Goal: Task Accomplishment & Management: Manage account settings

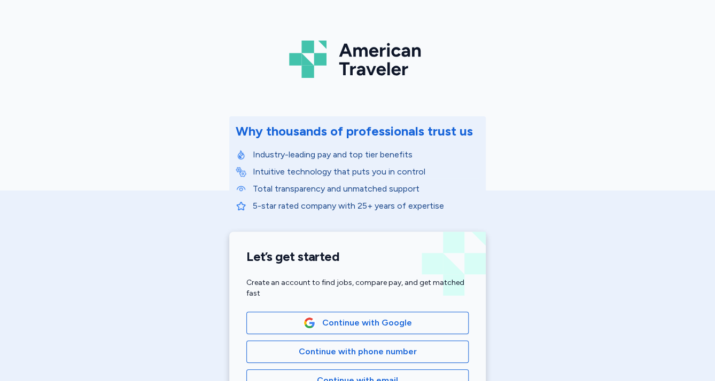
scroll to position [43, 0]
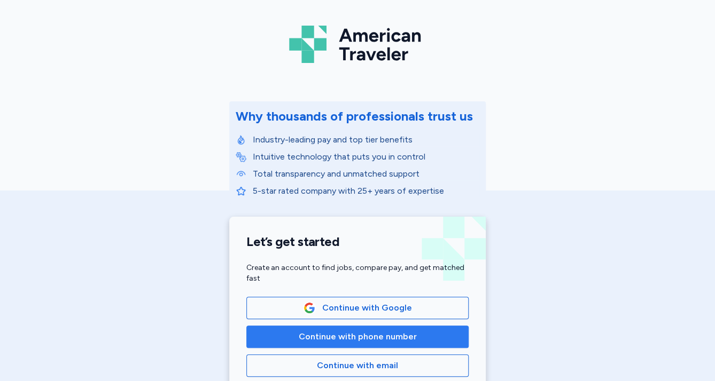
click at [396, 339] on span "Continue with phone number" at bounding box center [358, 337] width 118 height 13
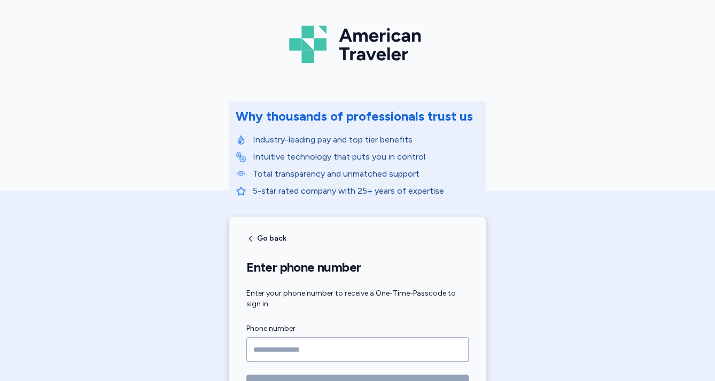
click at [335, 355] on input "Phone number" at bounding box center [357, 350] width 222 height 25
type input "**********"
click at [246, 375] on button "Get your passcode over text" at bounding box center [357, 385] width 222 height 21
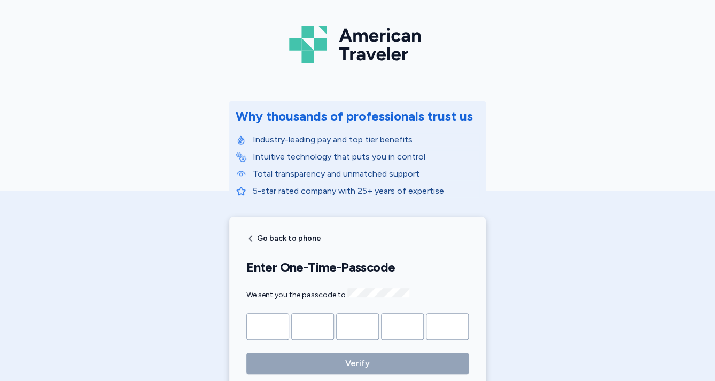
type input "*"
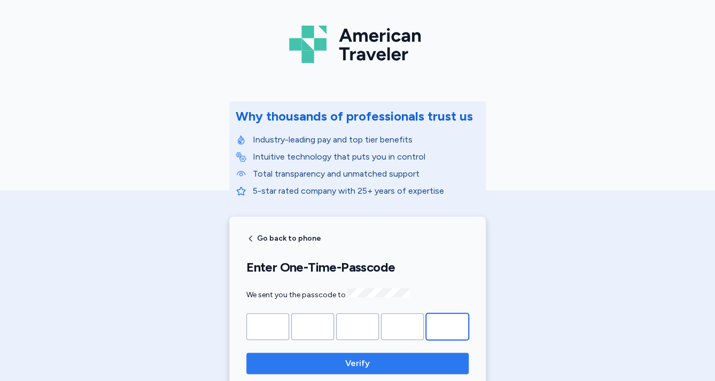
type input "*"
click at [324, 353] on button "Verify" at bounding box center [357, 363] width 222 height 21
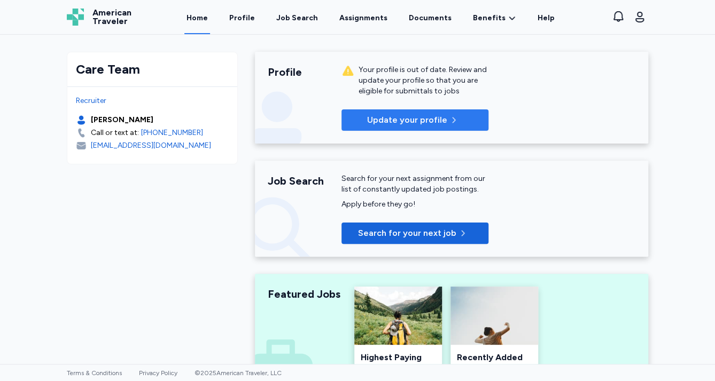
click at [367, 115] on p "Update your profile" at bounding box center [407, 120] width 80 height 13
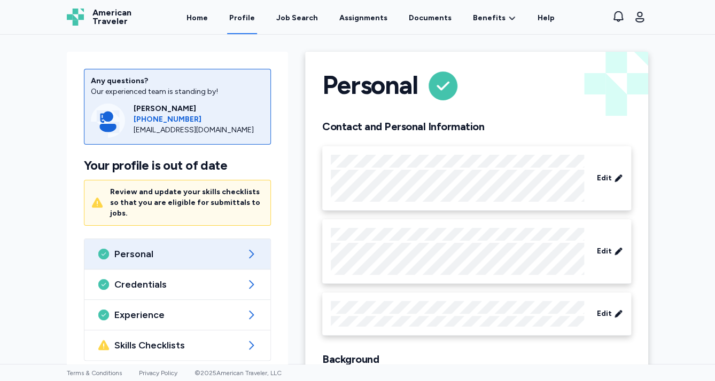
click at [184, 350] on div "Any questions? Our experienced team is standing by! [PERSON_NAME] [PHONE_NUMBER…" at bounding box center [177, 237] width 221 height 370
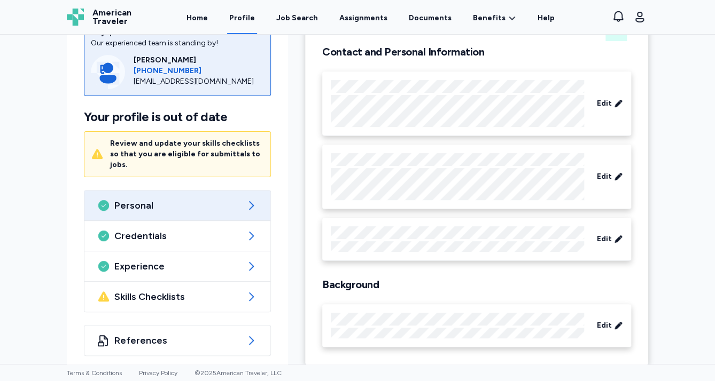
scroll to position [83, 0]
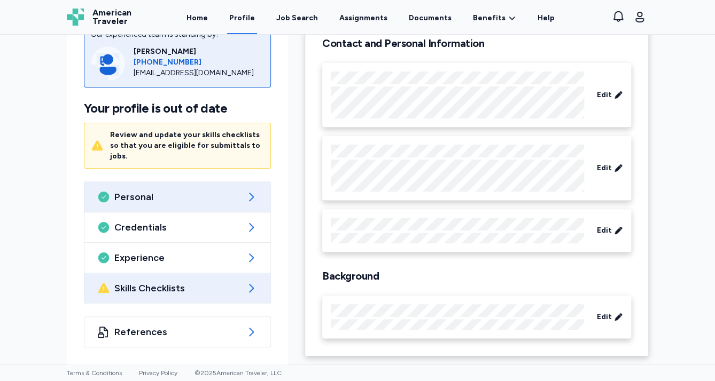
click at [161, 288] on span "Skills Checklists" at bounding box center [177, 288] width 126 height 13
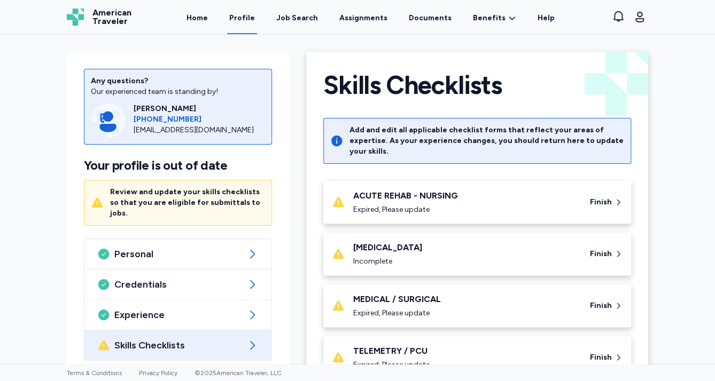
click at [354, 191] on div "ACUTE REHAB - NURSING Expired, Please update" at bounding box center [465, 203] width 224 height 26
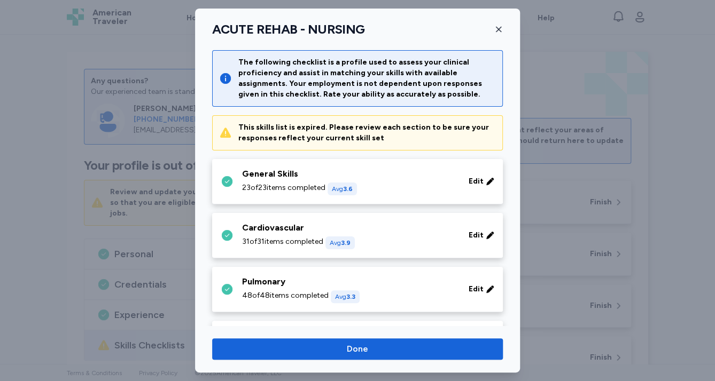
click at [293, 171] on div "General Skills" at bounding box center [349, 174] width 214 height 13
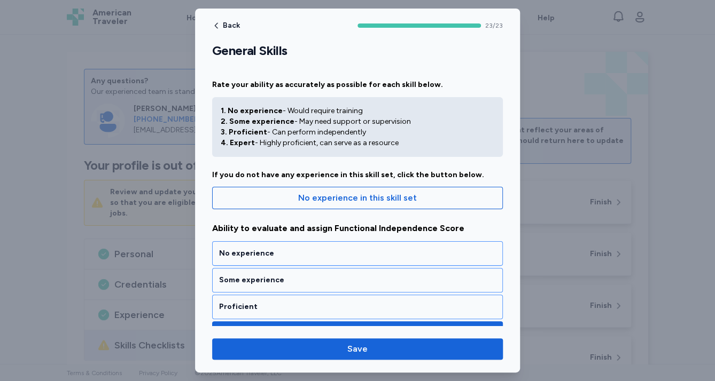
click at [52, 48] on div at bounding box center [357, 190] width 715 height 381
click at [229, 22] on span "Back" at bounding box center [231, 25] width 17 height 7
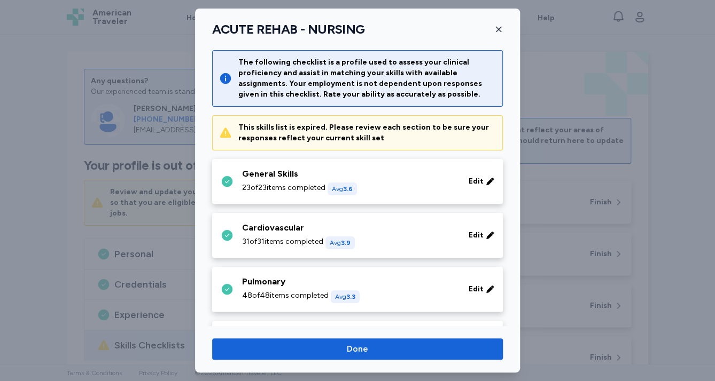
click at [96, 56] on div at bounding box center [357, 190] width 715 height 381
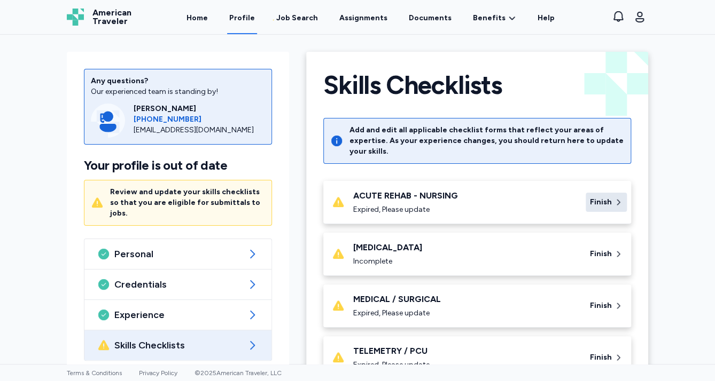
click at [598, 197] on span "Finish" at bounding box center [601, 202] width 22 height 11
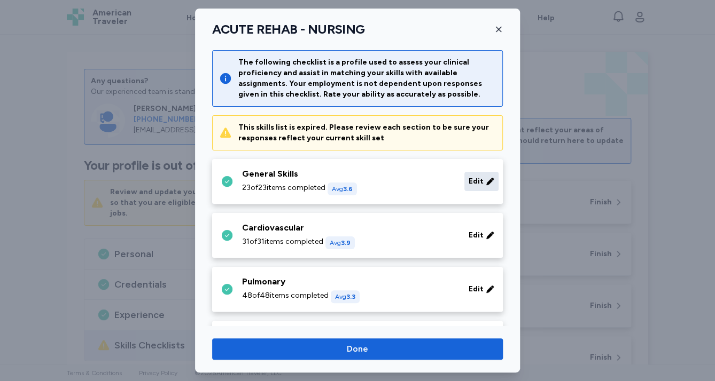
click at [468, 180] on span "Edit" at bounding box center [475, 181] width 15 height 11
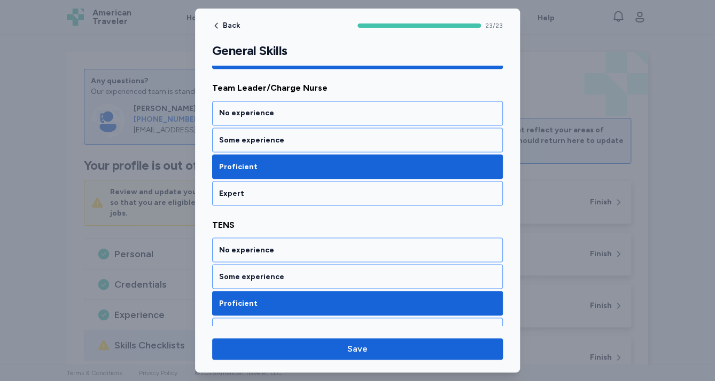
scroll to position [2606, 0]
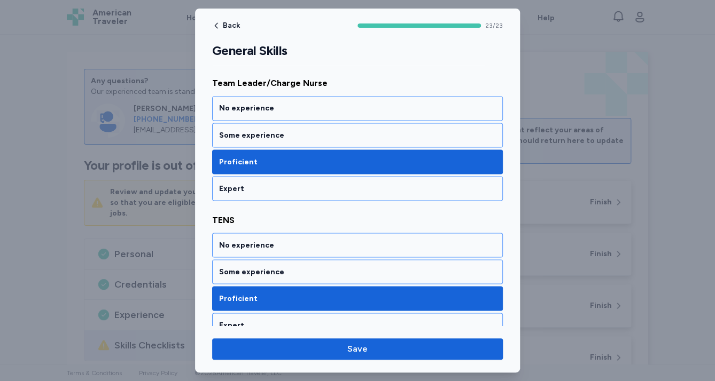
click at [368, 176] on div "Expert" at bounding box center [357, 188] width 291 height 25
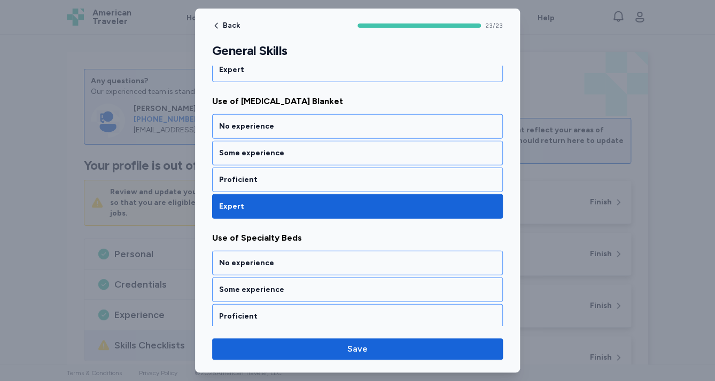
scroll to position [3010, 0]
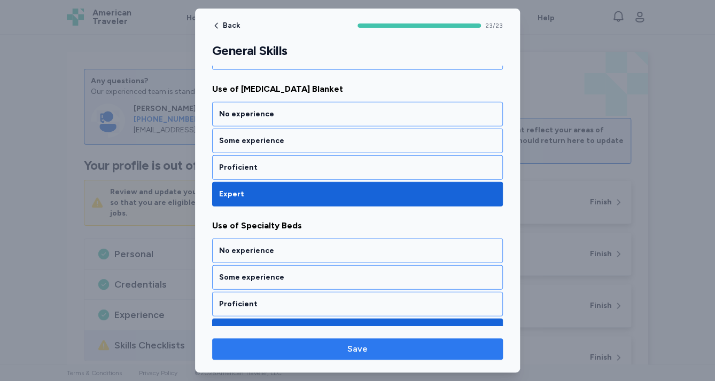
click at [356, 349] on span "Save" at bounding box center [357, 349] width 20 height 13
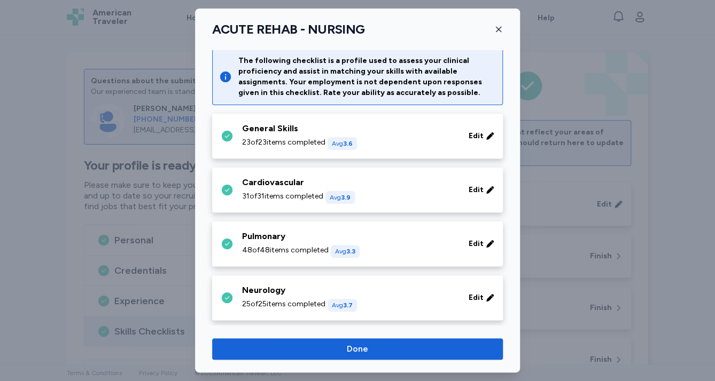
scroll to position [0, 0]
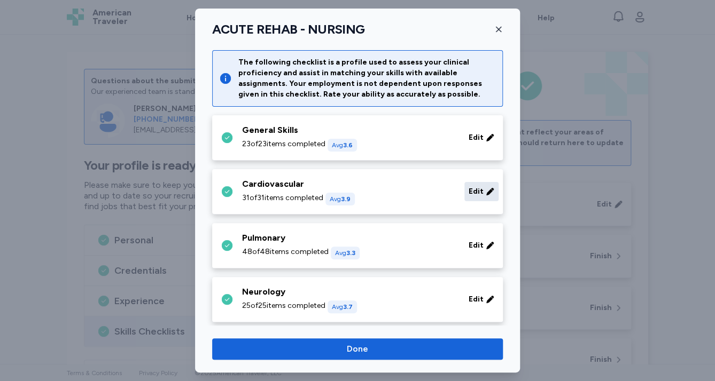
click at [468, 192] on span "Edit" at bounding box center [475, 191] width 15 height 11
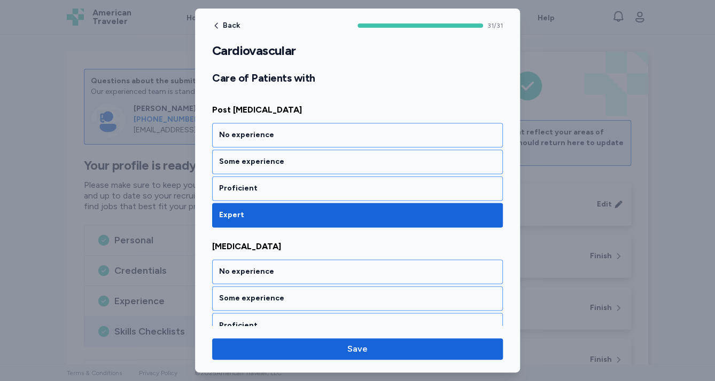
scroll to position [4202, 0]
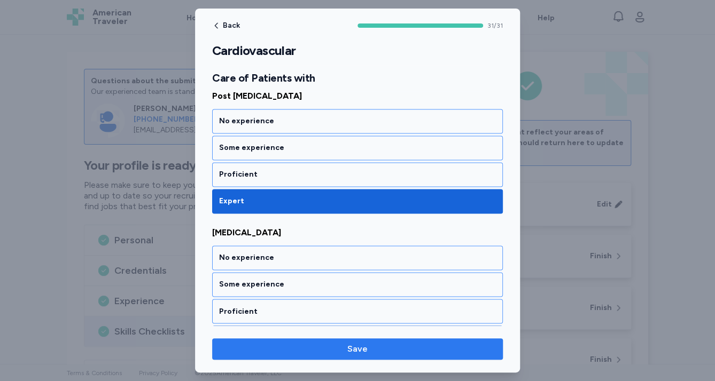
click at [397, 348] on span "Save" at bounding box center [357, 349] width 273 height 13
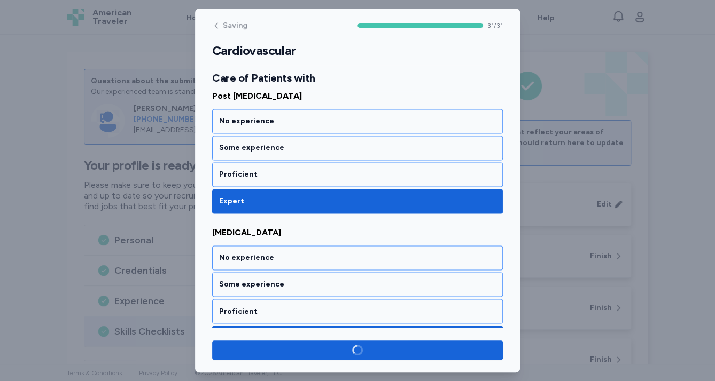
scroll to position [4200, 0]
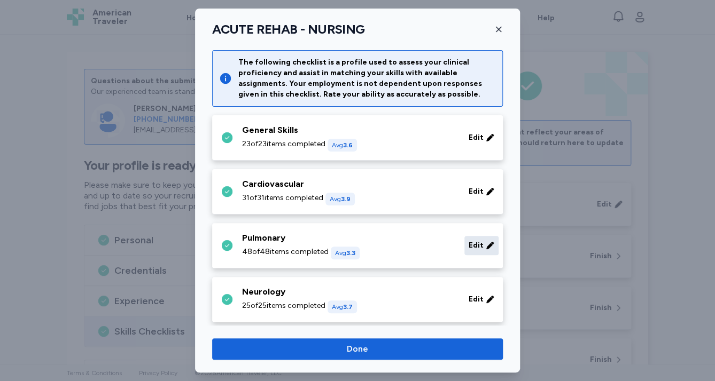
click at [468, 244] on span "Edit" at bounding box center [475, 245] width 15 height 11
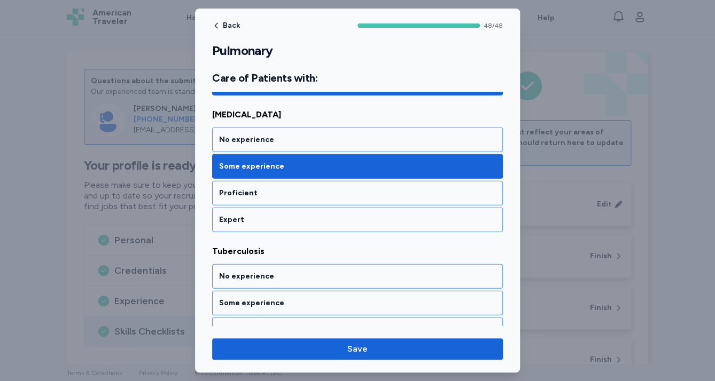
scroll to position [6511, 0]
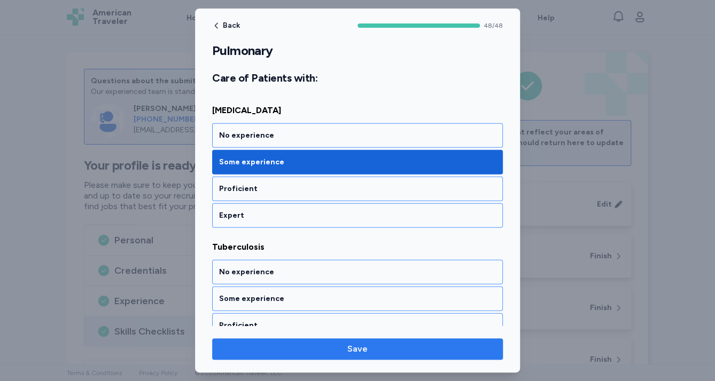
click at [476, 348] on span "Save" at bounding box center [357, 349] width 273 height 13
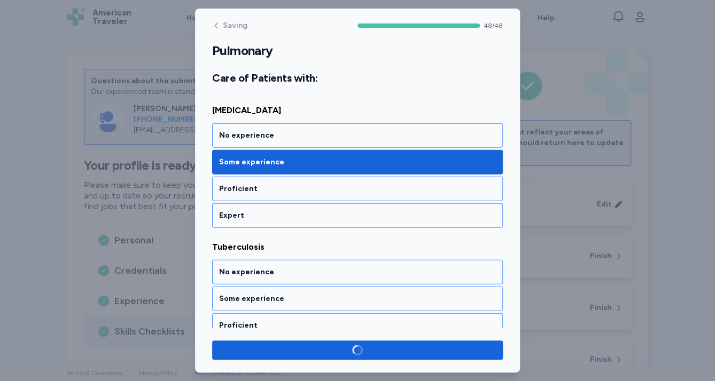
scroll to position [6509, 0]
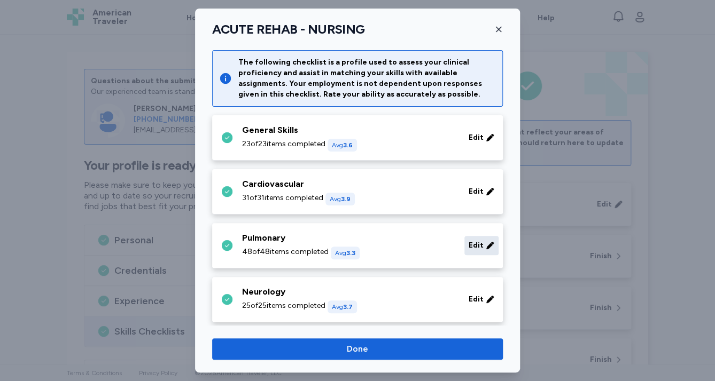
click at [477, 251] on div "Edit" at bounding box center [481, 245] width 34 height 19
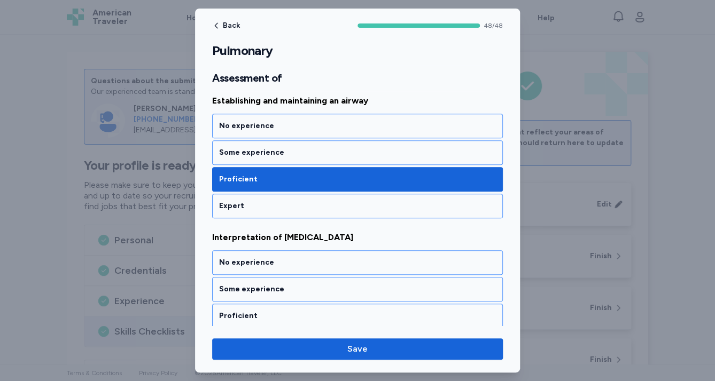
scroll to position [342, 0]
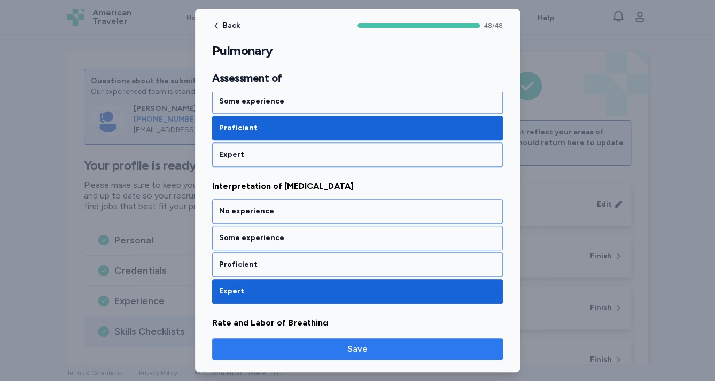
click at [268, 344] on span "Save" at bounding box center [357, 349] width 273 height 13
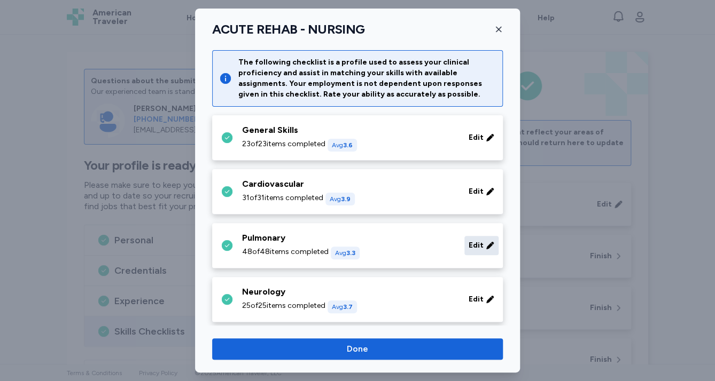
click at [472, 246] on span "Edit" at bounding box center [475, 245] width 15 height 11
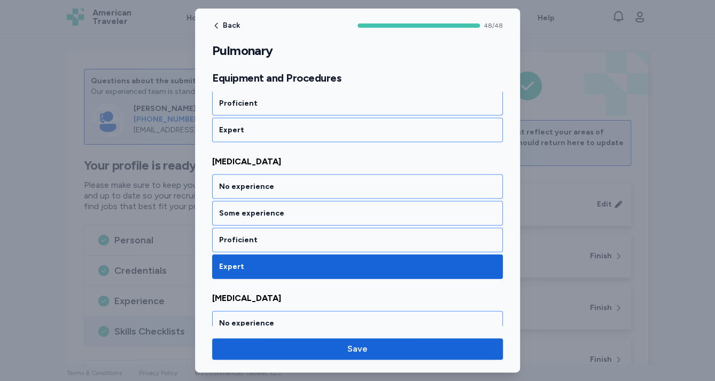
scroll to position [940, 0]
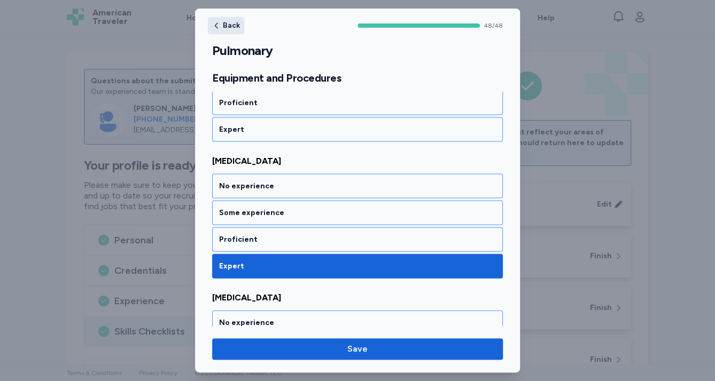
click at [217, 27] on icon "button" at bounding box center [216, 25] width 9 height 9
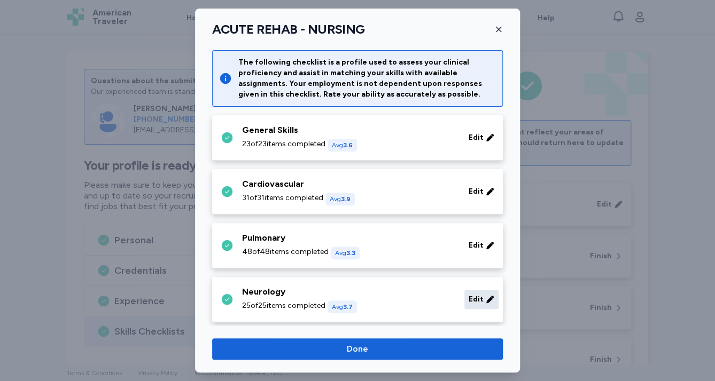
click at [474, 299] on span "Edit" at bounding box center [475, 299] width 15 height 11
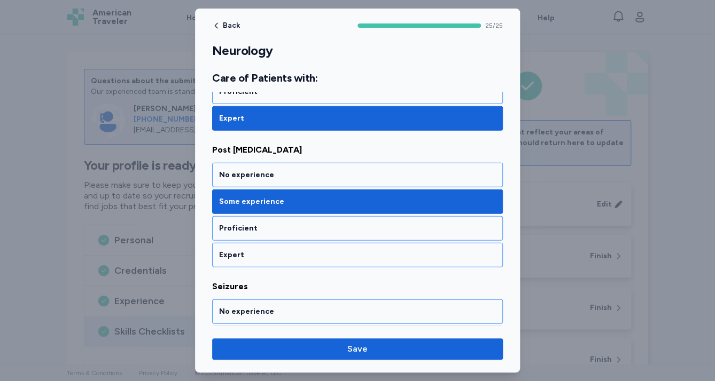
scroll to position [3076, 0]
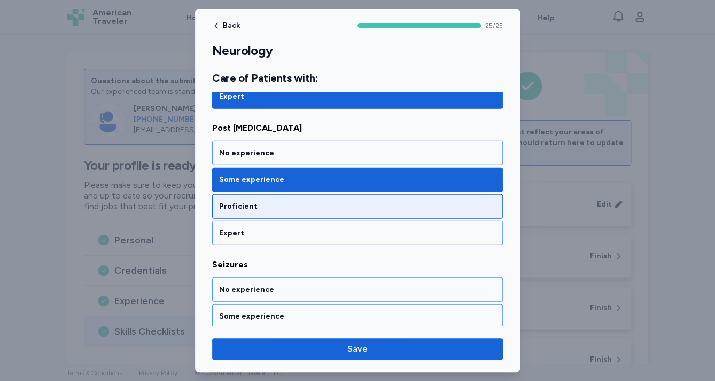
click at [285, 201] on div "Proficient" at bounding box center [357, 206] width 277 height 11
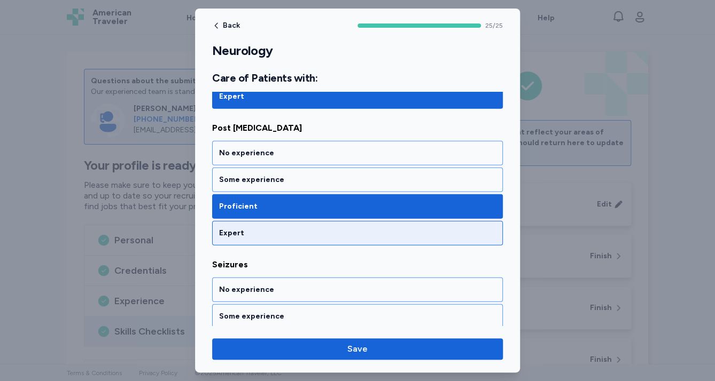
click at [292, 221] on div "Expert" at bounding box center [357, 233] width 291 height 25
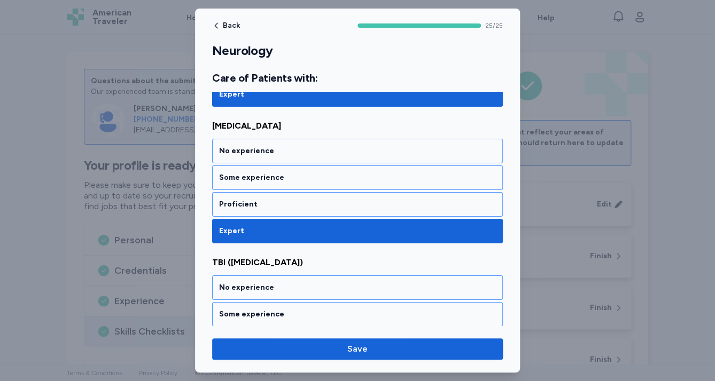
scroll to position [3387, 0]
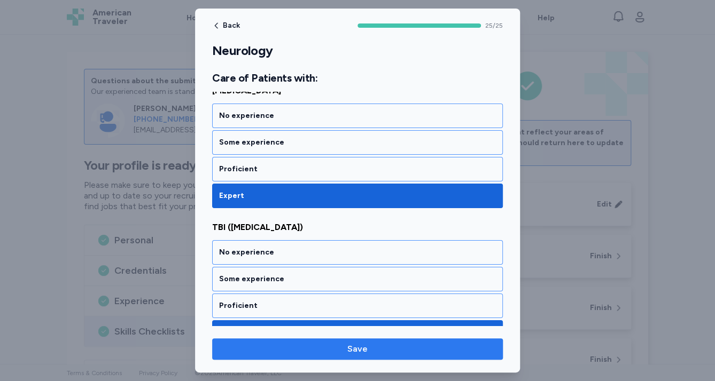
click at [301, 352] on span "Save" at bounding box center [357, 349] width 273 height 13
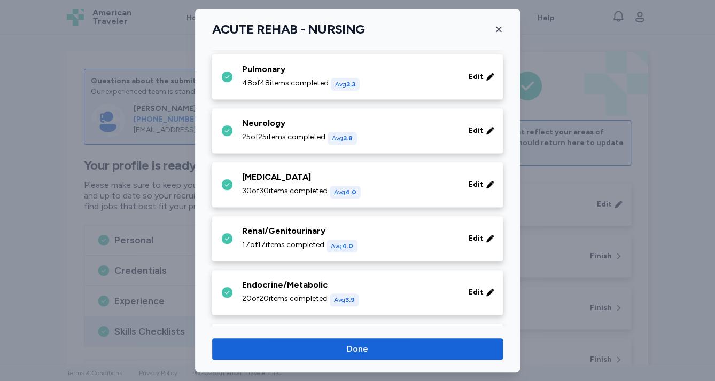
scroll to position [171, 0]
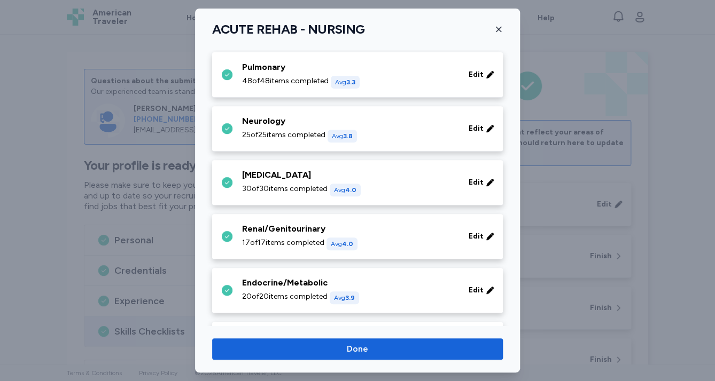
click at [439, 182] on div "[MEDICAL_DATA] 30 of 30 items completed Avg 4.0" at bounding box center [349, 183] width 214 height 28
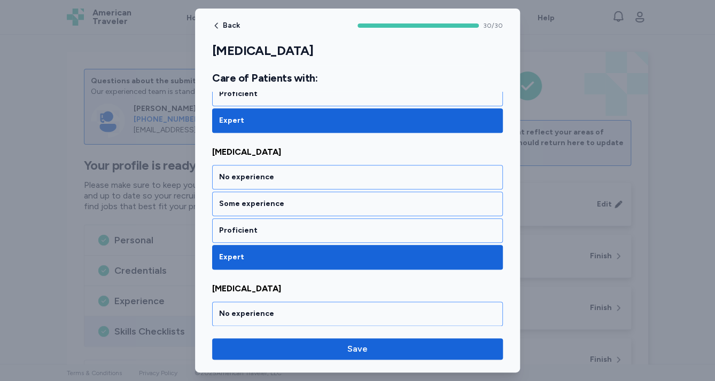
scroll to position [4092, 0]
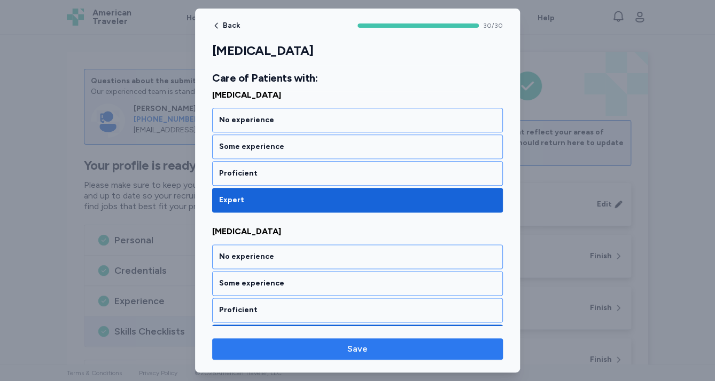
click at [428, 347] on span "Save" at bounding box center [357, 349] width 273 height 13
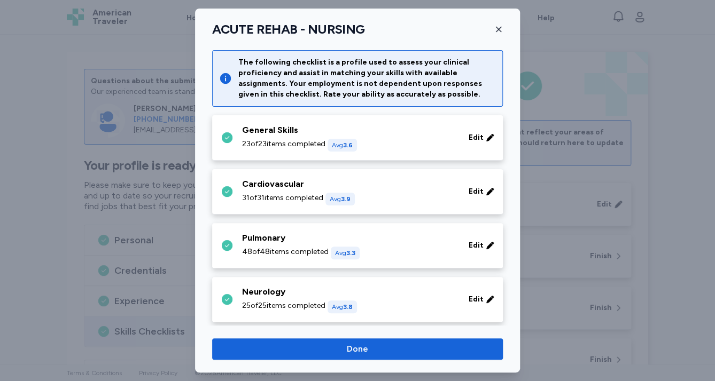
scroll to position [171, 0]
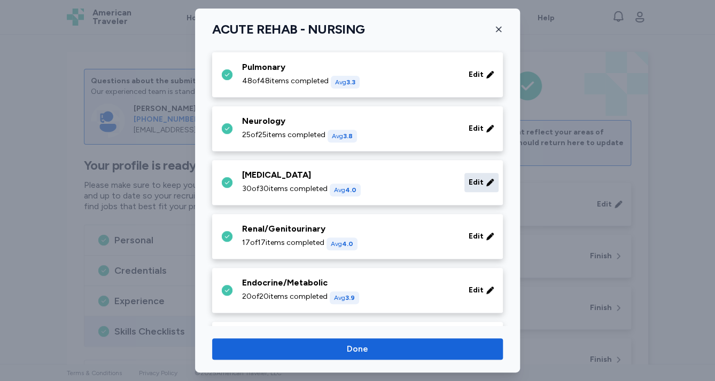
click at [472, 185] on span "Edit" at bounding box center [475, 182] width 15 height 11
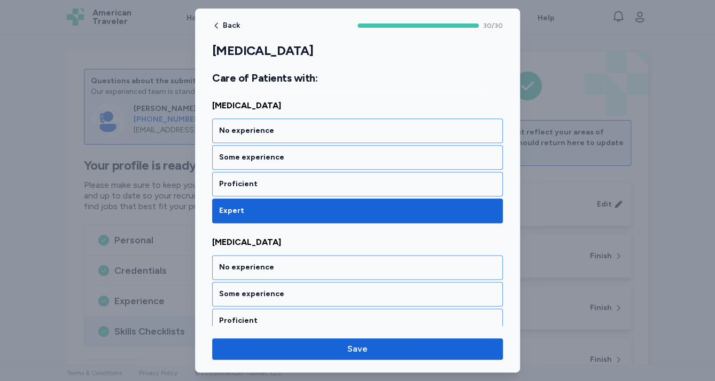
scroll to position [4092, 0]
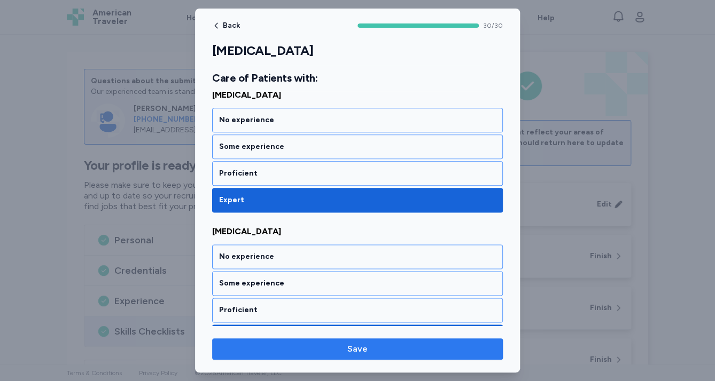
click at [463, 358] on button "Save" at bounding box center [357, 349] width 291 height 21
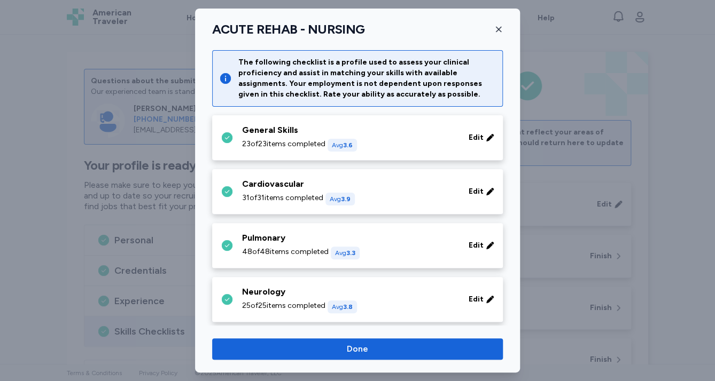
scroll to position [171, 0]
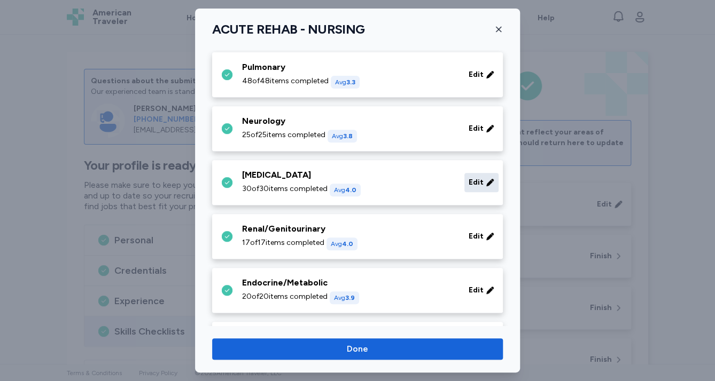
click at [470, 181] on span "Edit" at bounding box center [475, 182] width 15 height 11
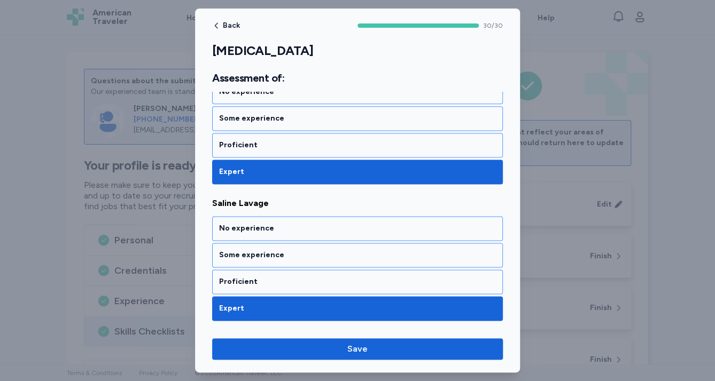
scroll to position [812, 0]
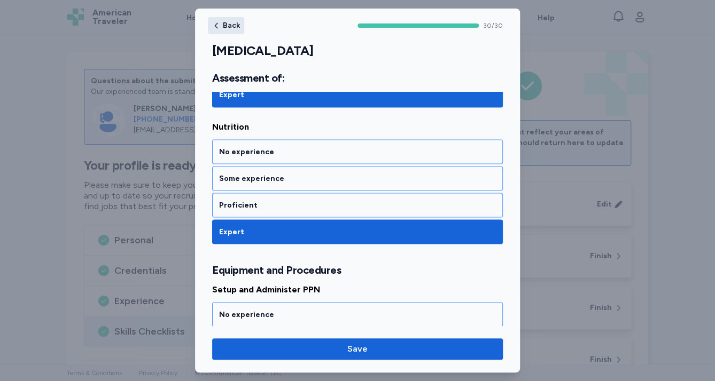
click at [224, 22] on span "Back" at bounding box center [231, 25] width 17 height 7
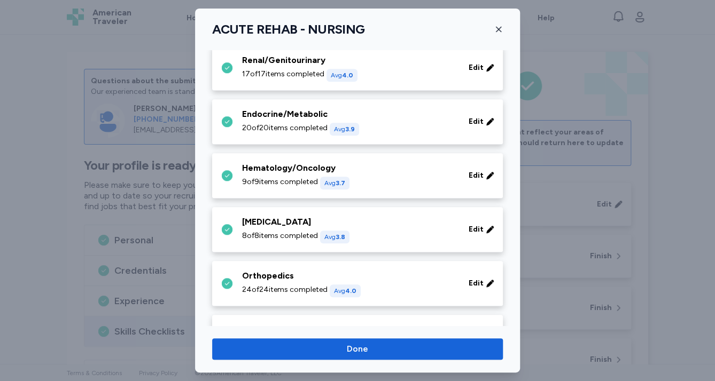
scroll to position [342, 0]
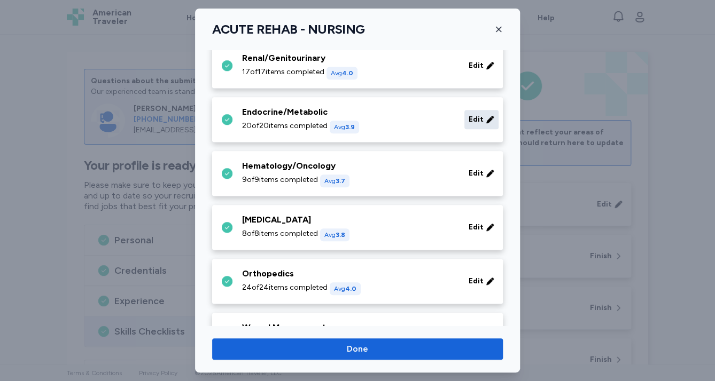
click at [470, 116] on span "Edit" at bounding box center [475, 119] width 15 height 11
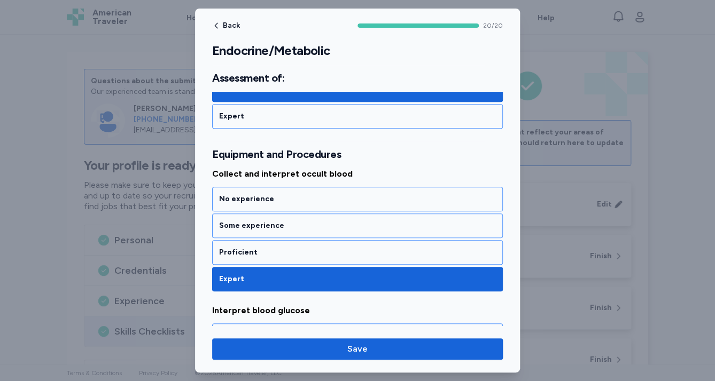
scroll to position [384, 0]
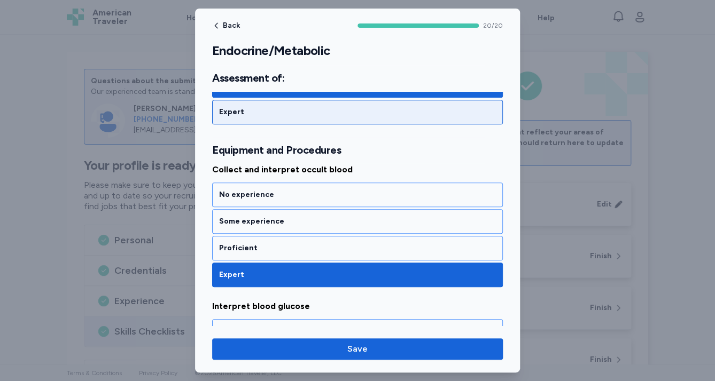
click at [388, 114] on div "Expert" at bounding box center [357, 112] width 277 height 11
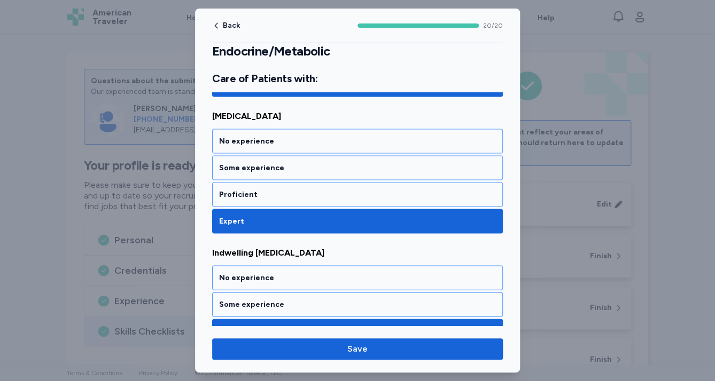
scroll to position [2708, 0]
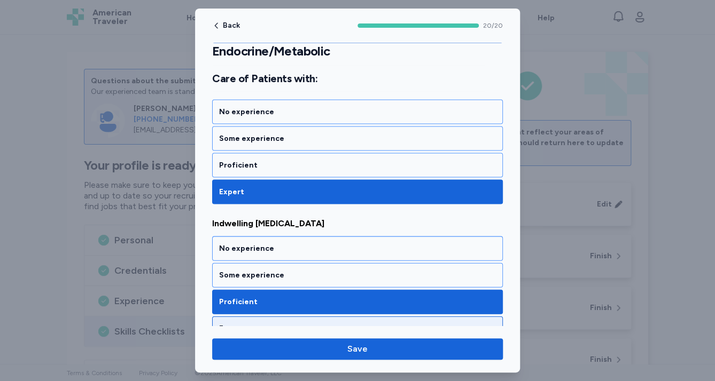
click at [286, 323] on div "Expert" at bounding box center [357, 328] width 277 height 11
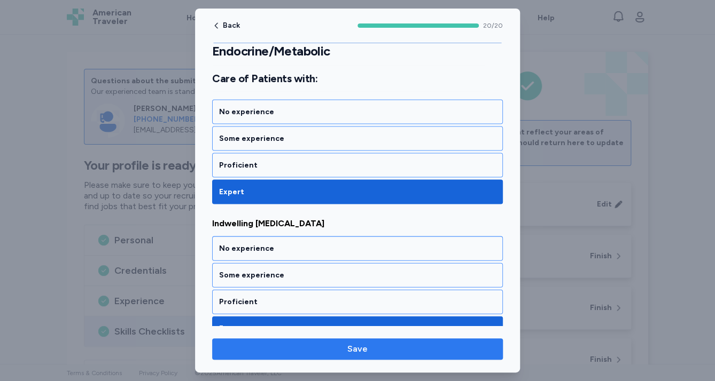
click at [303, 354] on span "Save" at bounding box center [357, 349] width 273 height 13
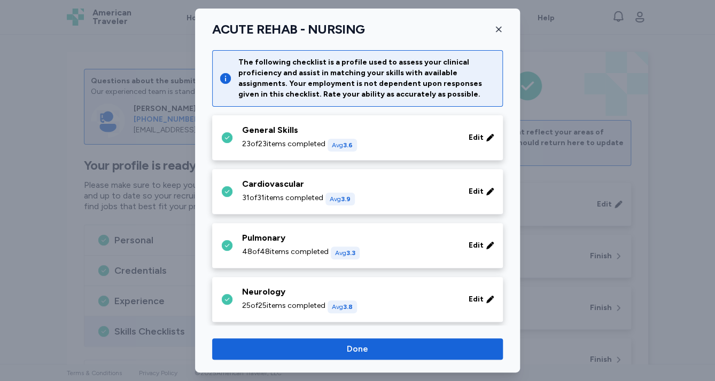
scroll to position [342, 0]
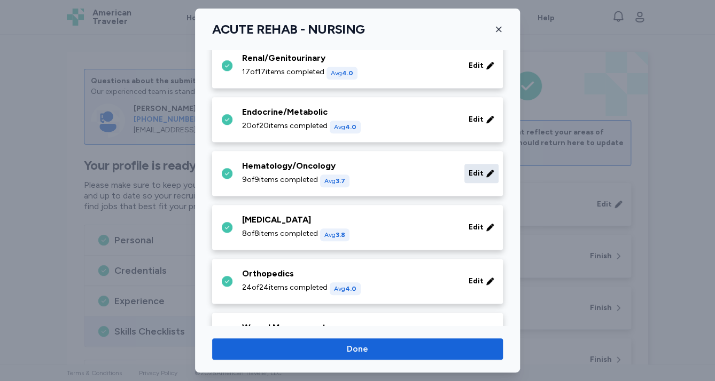
click at [469, 176] on span "Edit" at bounding box center [475, 173] width 15 height 11
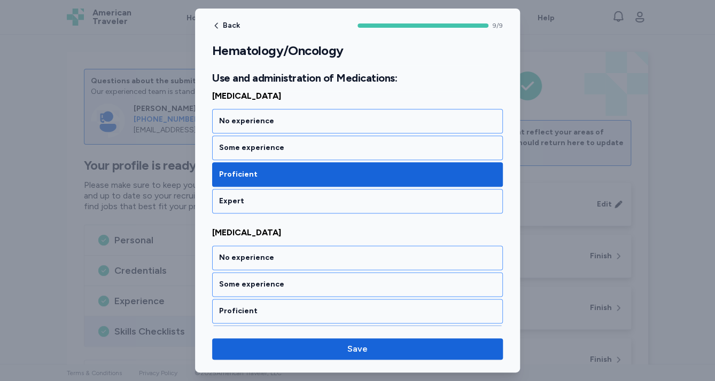
scroll to position [470, 0]
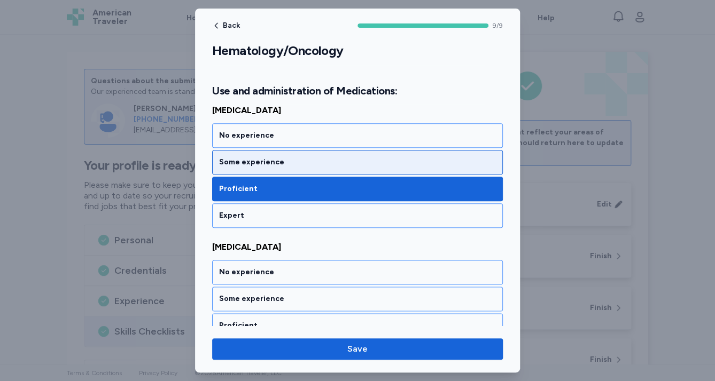
click at [399, 159] on div "Some experience" at bounding box center [357, 162] width 277 height 11
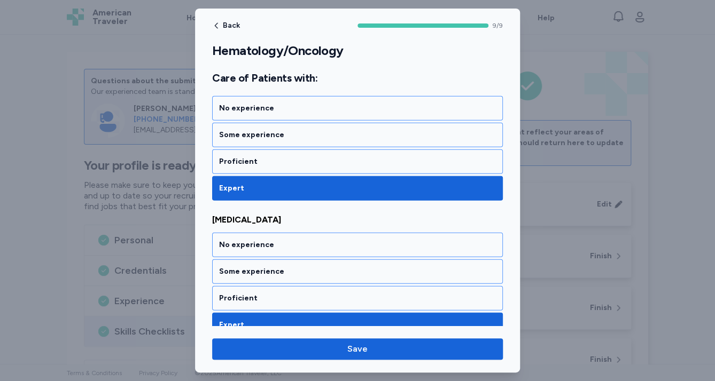
scroll to position [1213, 0]
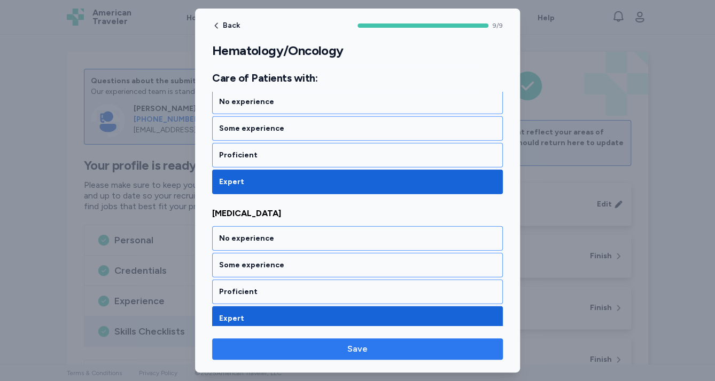
click at [412, 344] on span "Save" at bounding box center [357, 349] width 273 height 13
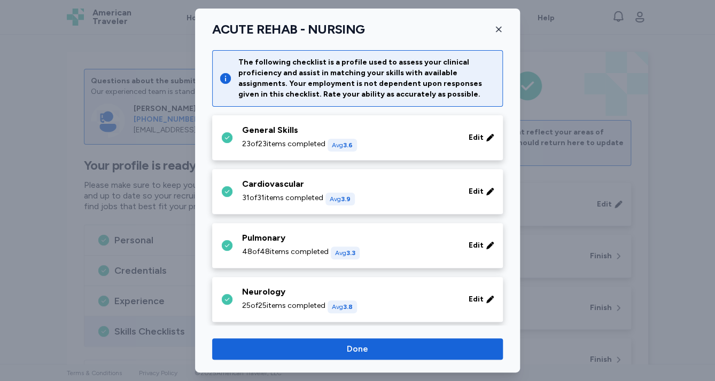
scroll to position [342, 0]
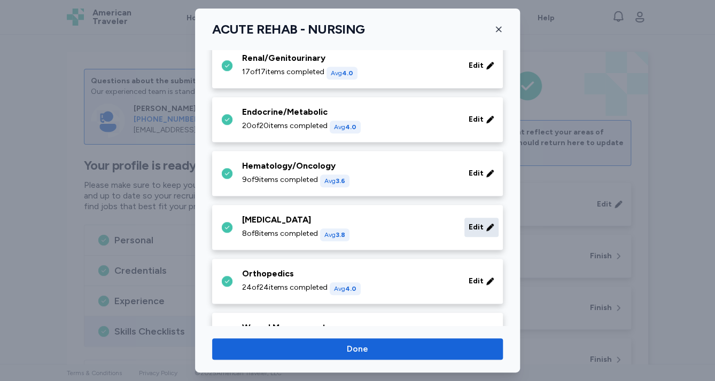
click at [476, 229] on span "Edit" at bounding box center [475, 227] width 15 height 11
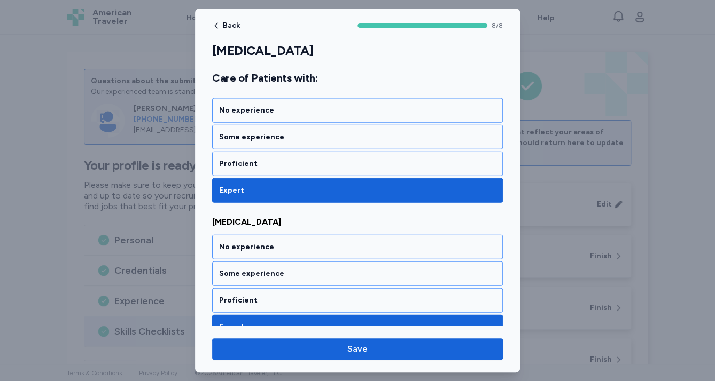
scroll to position [1051, 0]
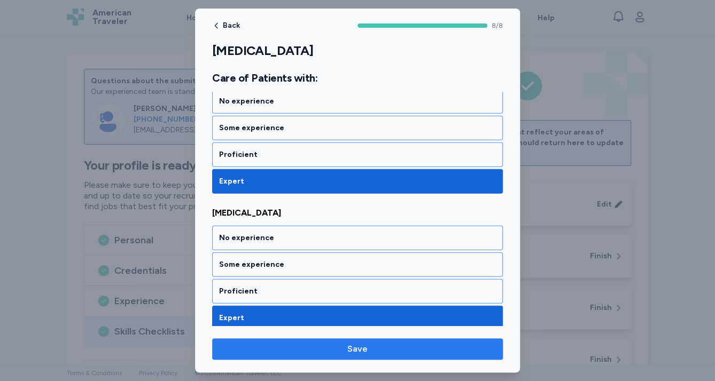
click at [381, 347] on span "Save" at bounding box center [357, 349] width 273 height 13
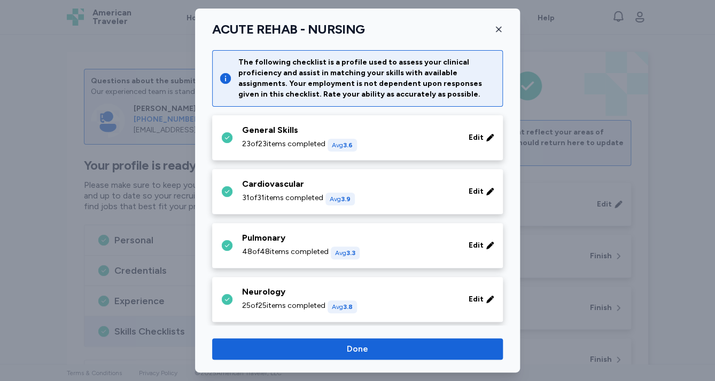
scroll to position [342, 0]
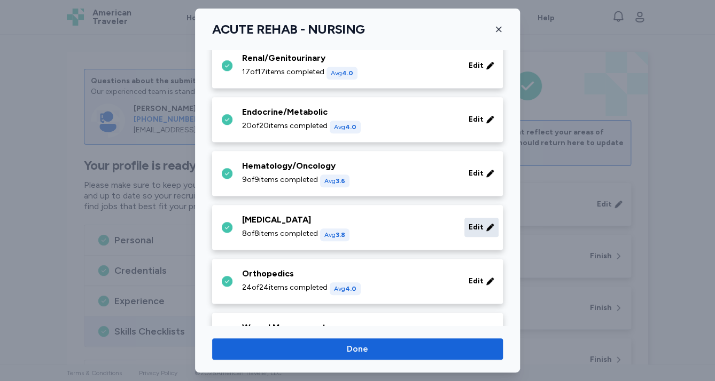
click at [471, 226] on span "Edit" at bounding box center [475, 227] width 15 height 11
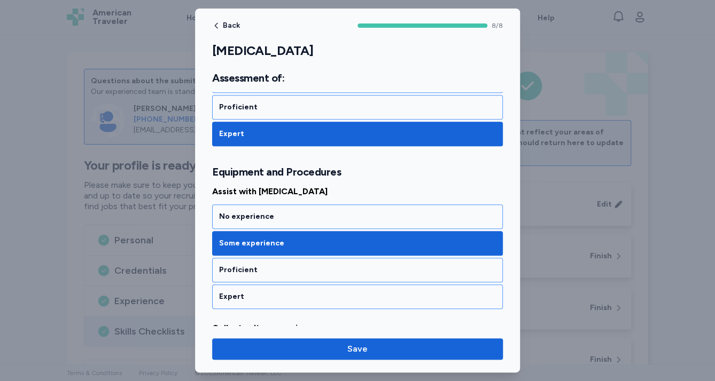
scroll to position [299, 0]
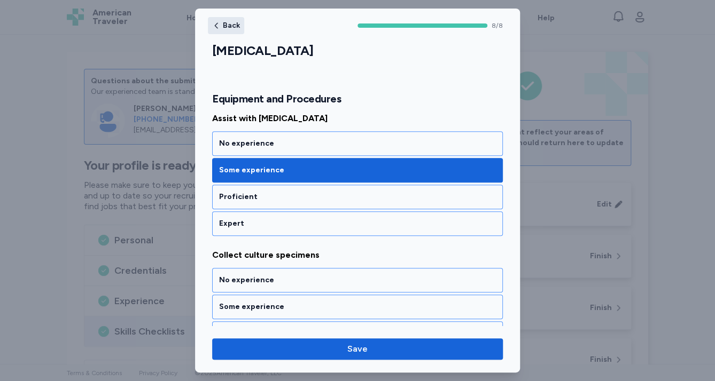
click at [217, 27] on icon "button" at bounding box center [216, 25] width 9 height 9
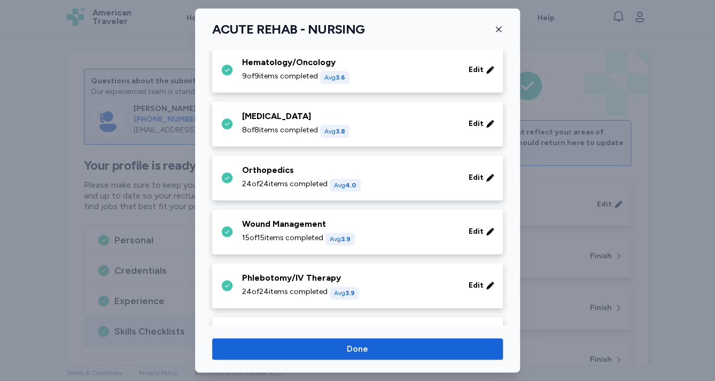
scroll to position [470, 0]
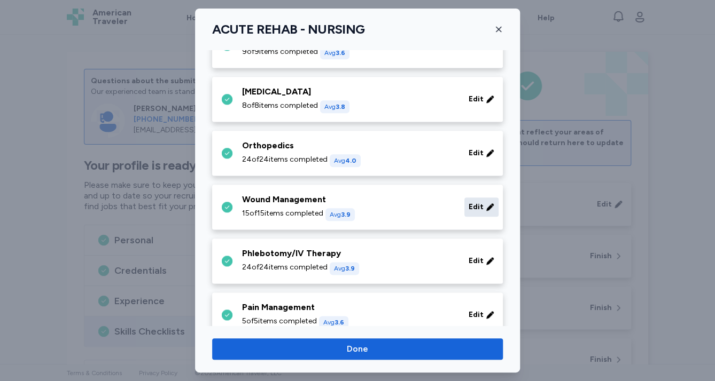
click at [471, 207] on span "Edit" at bounding box center [475, 207] width 15 height 11
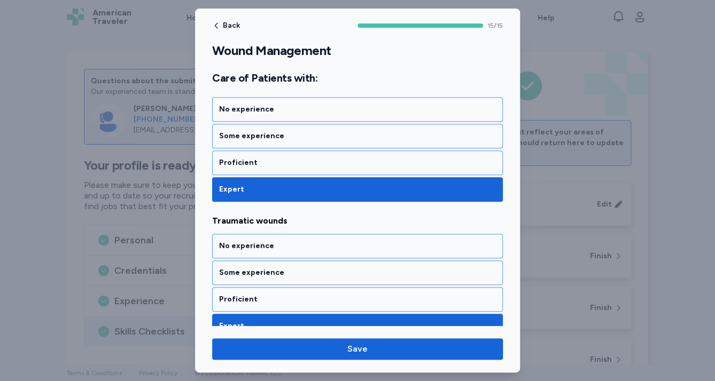
scroll to position [2002, 0]
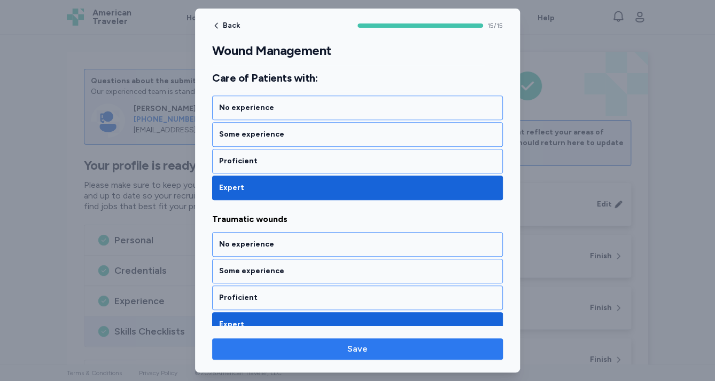
click at [415, 348] on span "Save" at bounding box center [357, 349] width 273 height 13
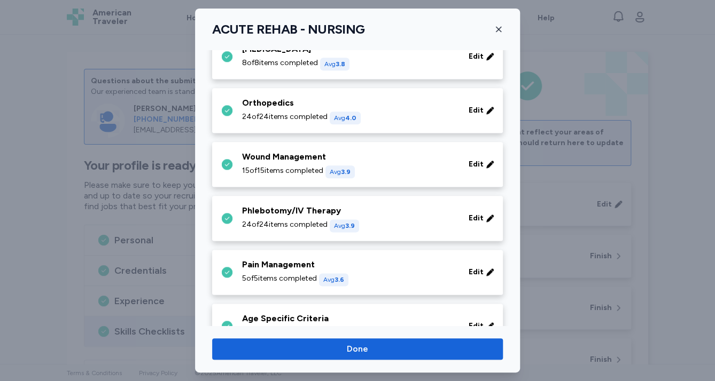
scroll to position [545, 0]
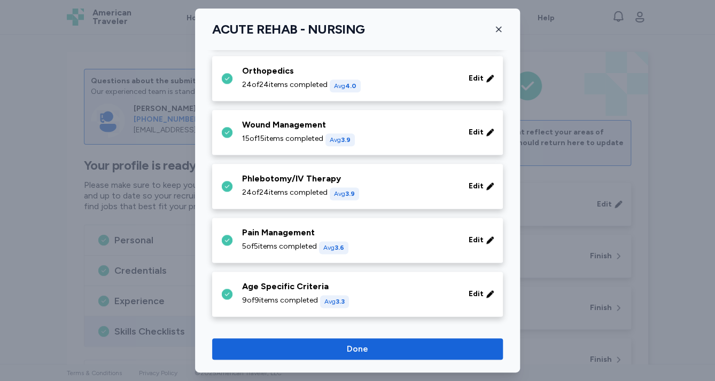
click at [325, 182] on div "Phlebotomy/IV Therapy" at bounding box center [349, 178] width 214 height 13
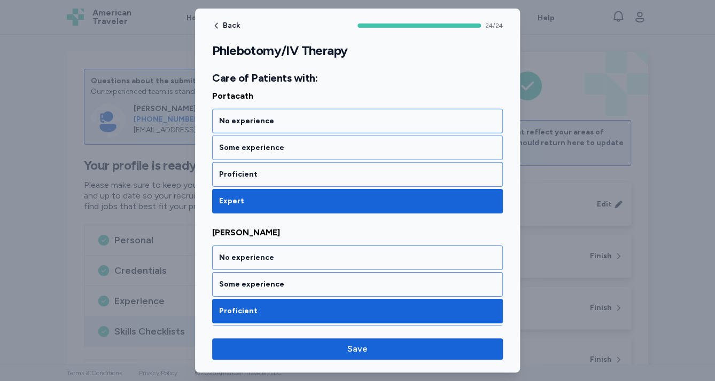
scroll to position [3224, 0]
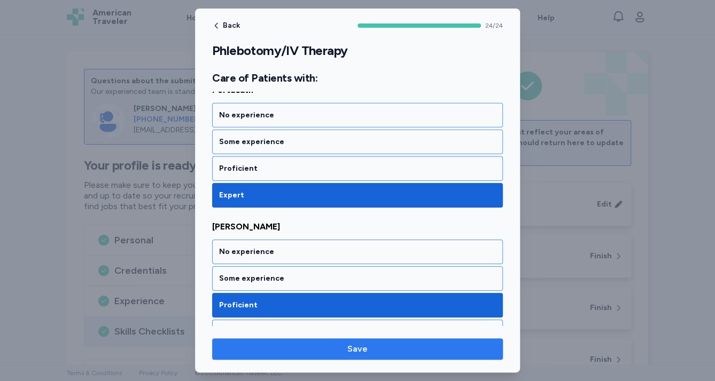
click at [287, 354] on span "Save" at bounding box center [357, 349] width 273 height 13
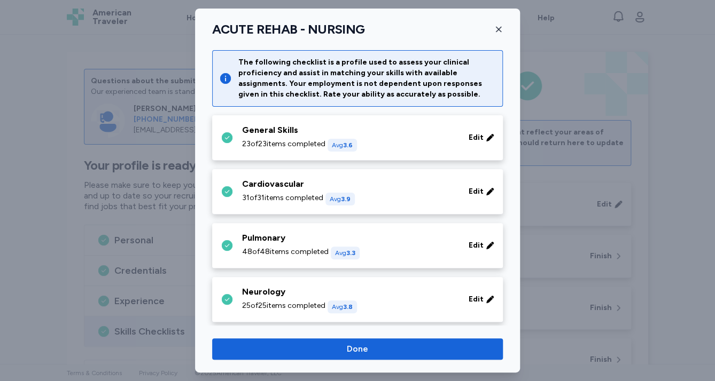
scroll to position [545, 0]
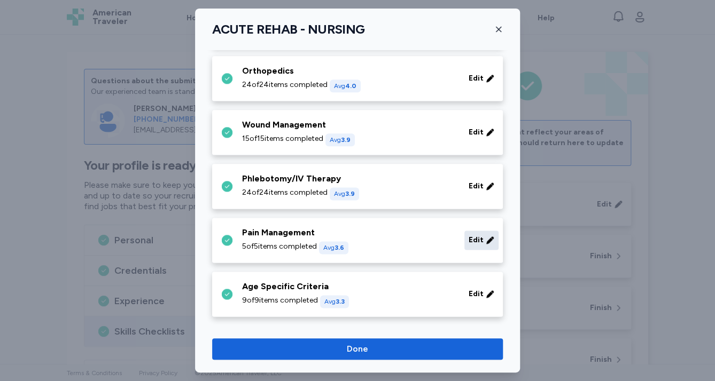
click at [468, 237] on span "Edit" at bounding box center [475, 240] width 15 height 11
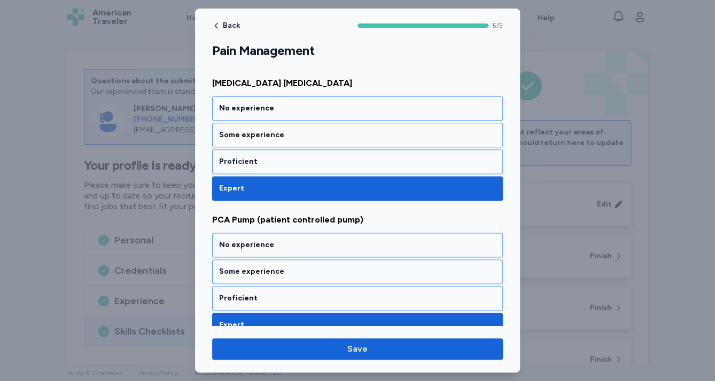
scroll to position [565, 0]
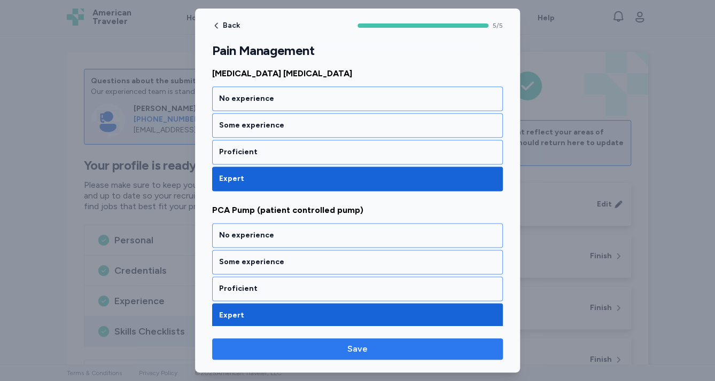
click at [453, 350] on span "Save" at bounding box center [357, 349] width 273 height 13
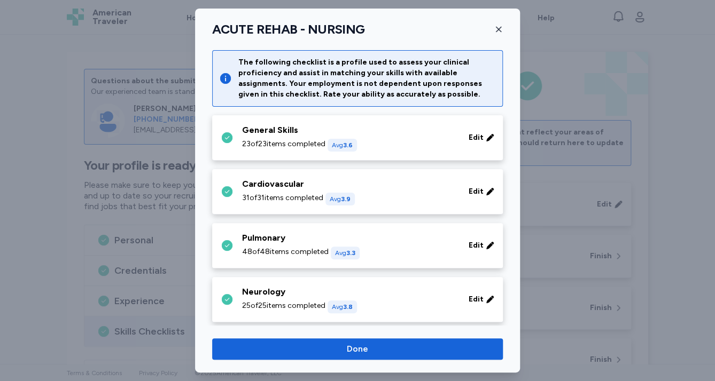
scroll to position [545, 0]
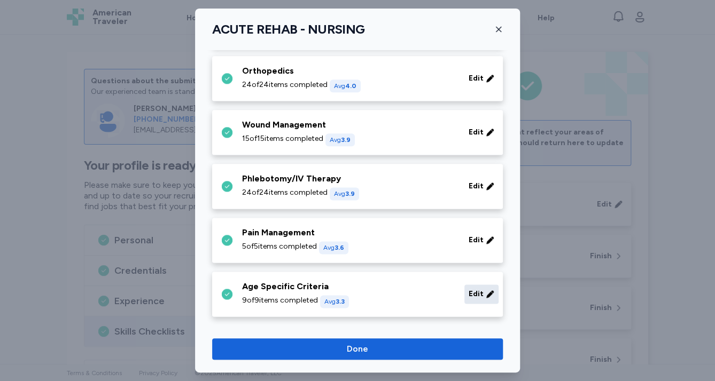
click at [468, 293] on span "Edit" at bounding box center [475, 294] width 15 height 11
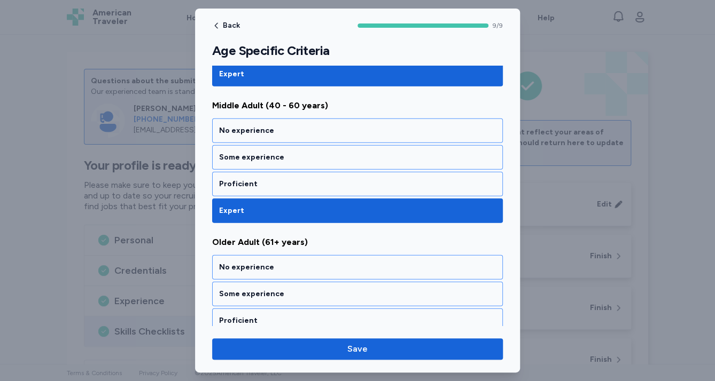
scroll to position [1109, 0]
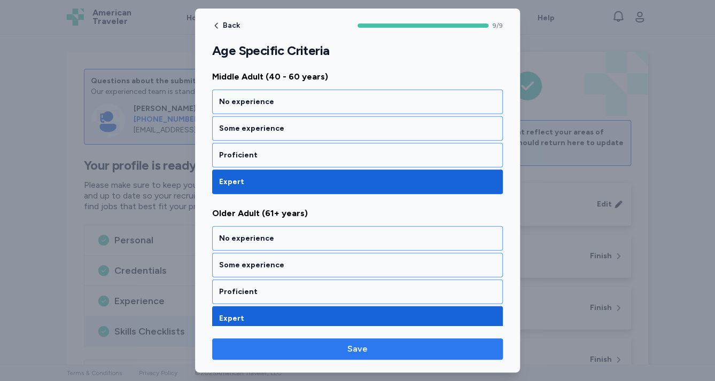
click at [434, 342] on button "Save" at bounding box center [357, 349] width 291 height 21
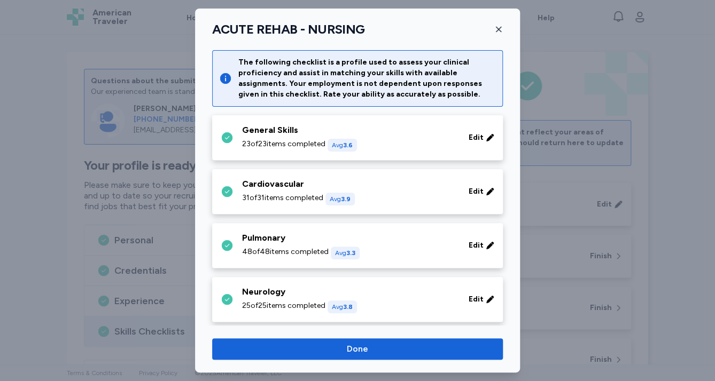
scroll to position [545, 0]
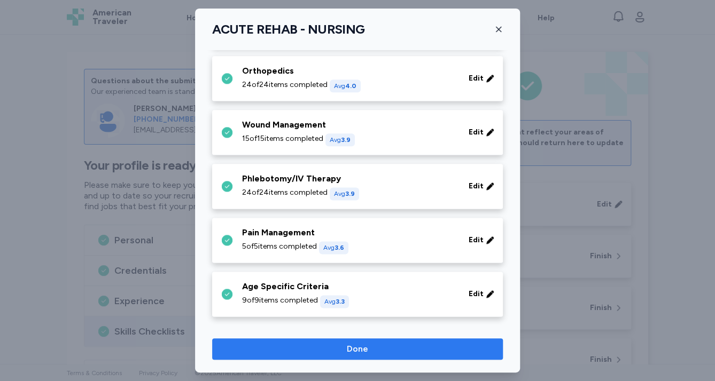
click at [429, 346] on span "Done" at bounding box center [357, 349] width 273 height 13
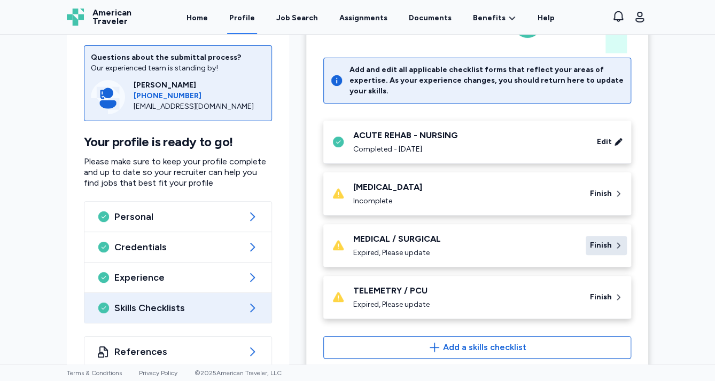
scroll to position [71, 0]
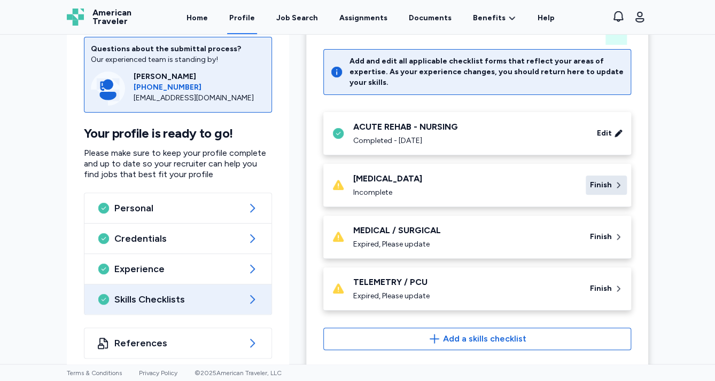
click at [594, 180] on span "Finish" at bounding box center [601, 185] width 22 height 11
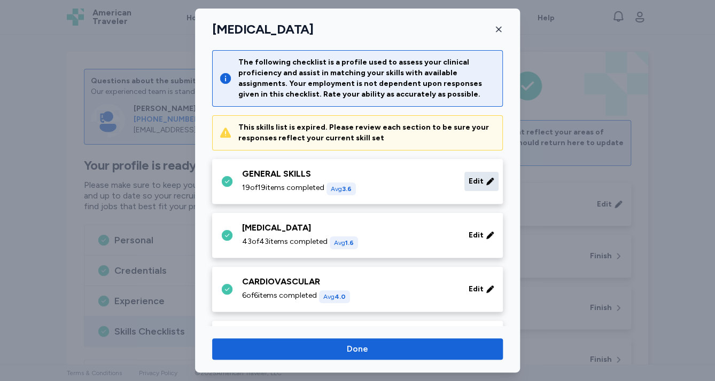
click at [470, 178] on span "Edit" at bounding box center [475, 181] width 15 height 11
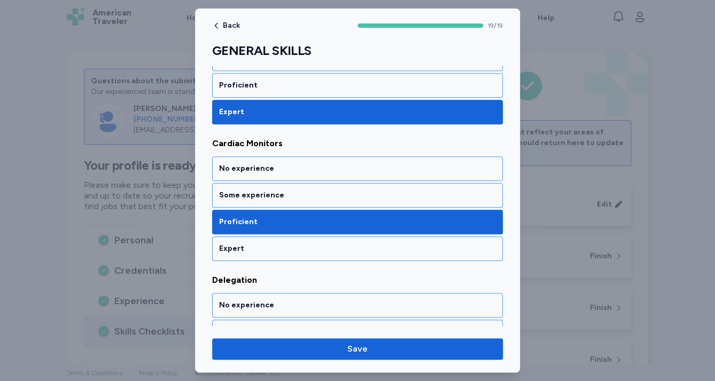
scroll to position [384, 0]
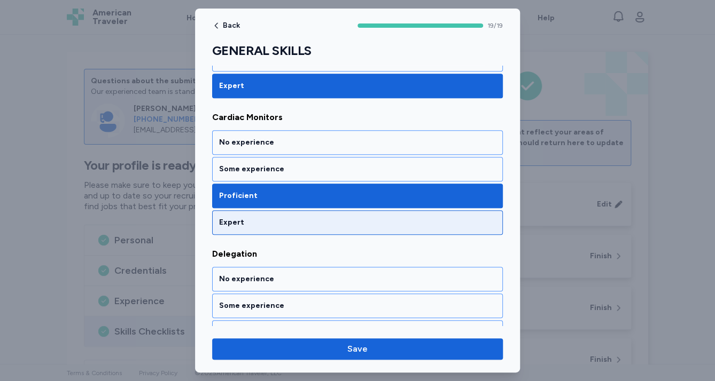
click at [423, 225] on div "Expert" at bounding box center [357, 222] width 291 height 25
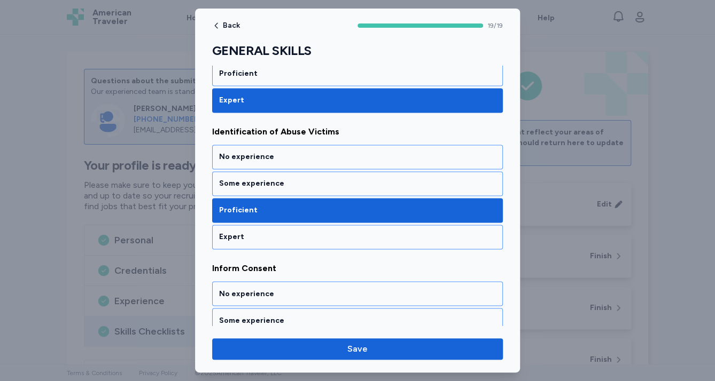
scroll to position [684, 0]
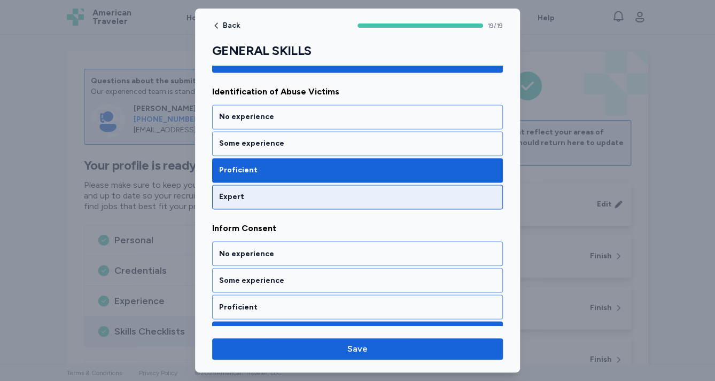
click at [421, 198] on div "Expert" at bounding box center [357, 197] width 277 height 11
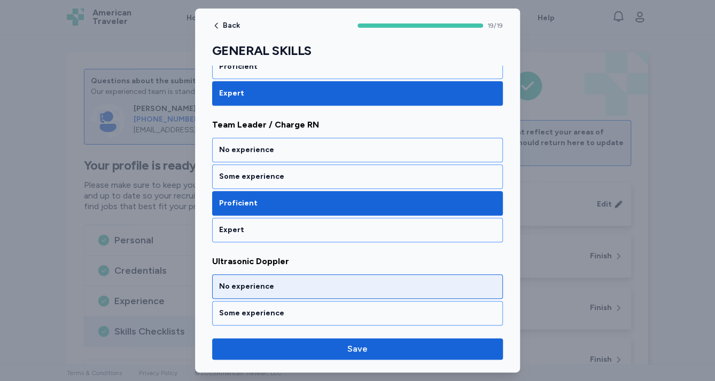
scroll to position [1997, 0]
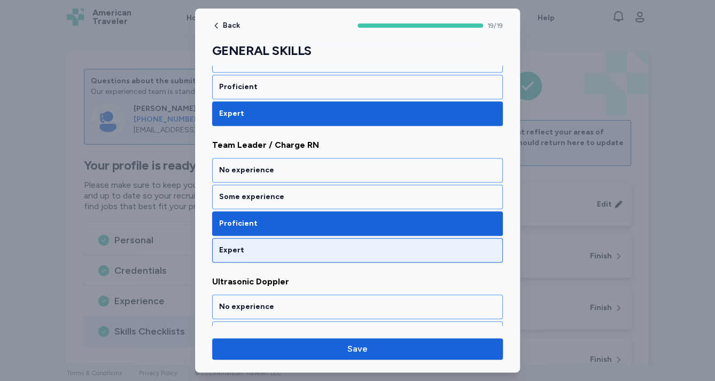
click at [402, 245] on div "Expert" at bounding box center [357, 250] width 277 height 11
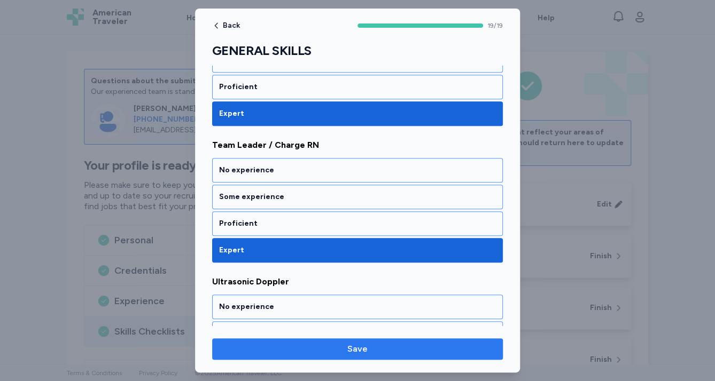
click at [421, 356] on button "Save" at bounding box center [357, 349] width 291 height 21
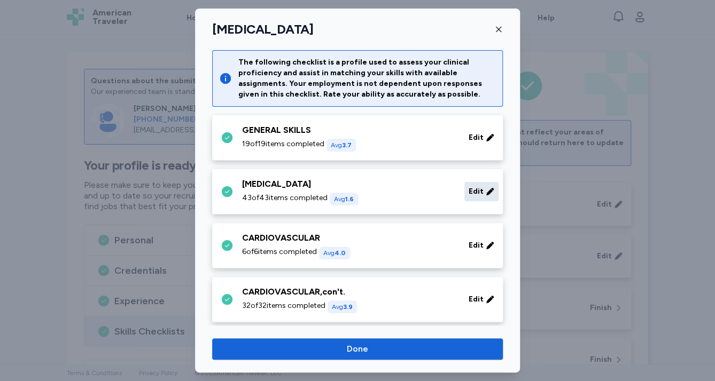
click at [477, 190] on div "Edit" at bounding box center [481, 191] width 34 height 19
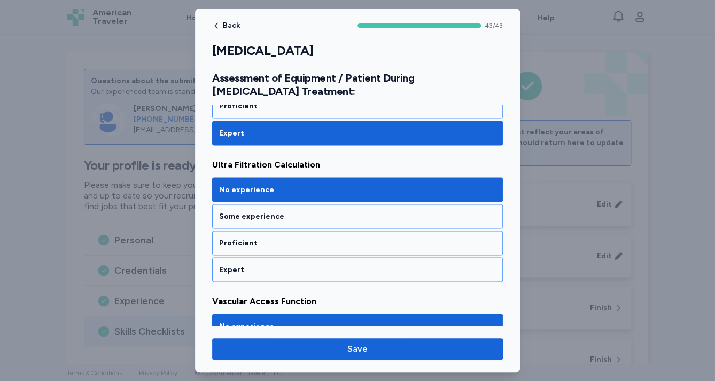
scroll to position [2606, 0]
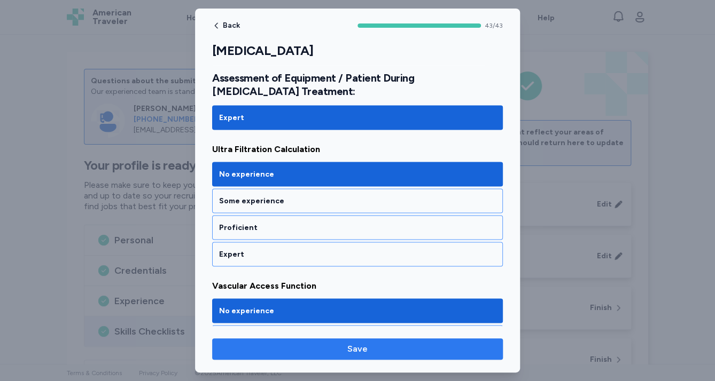
click at [462, 346] on span "Save" at bounding box center [357, 349] width 273 height 13
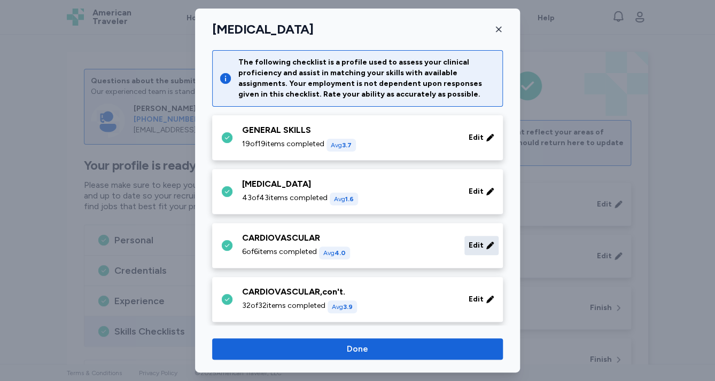
click at [472, 247] on span "Edit" at bounding box center [475, 245] width 15 height 11
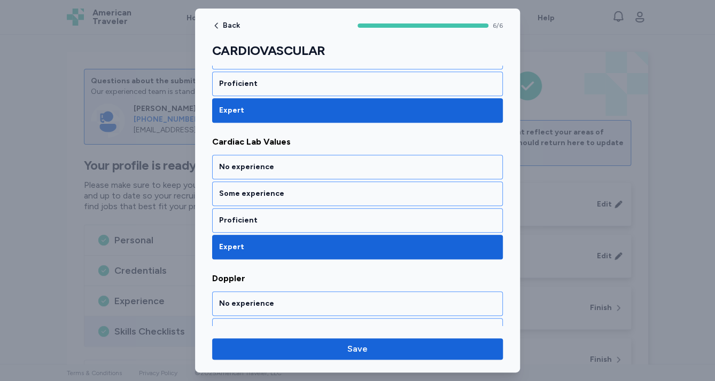
scroll to position [256, 0]
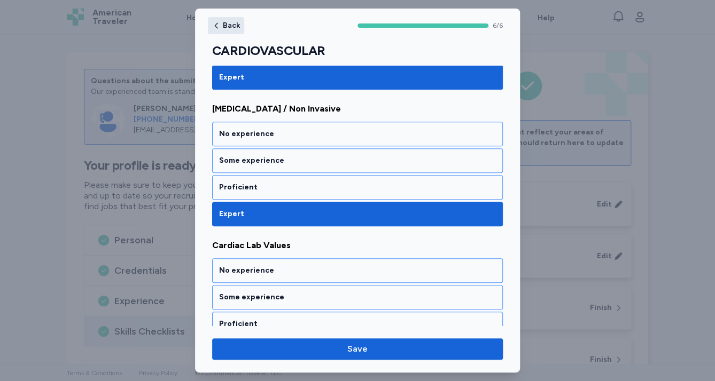
click at [218, 26] on icon "button" at bounding box center [216, 25] width 9 height 9
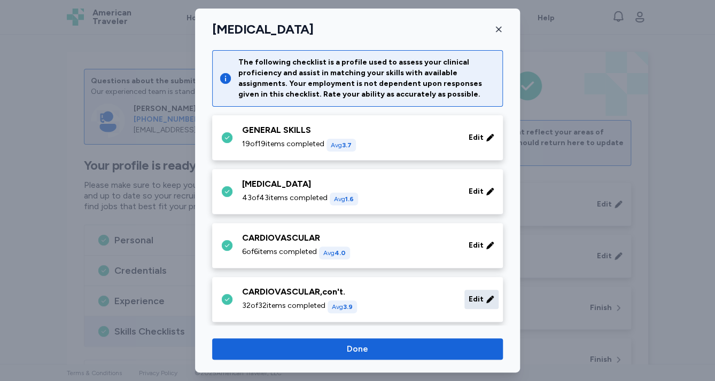
click at [473, 302] on span "Edit" at bounding box center [475, 299] width 15 height 11
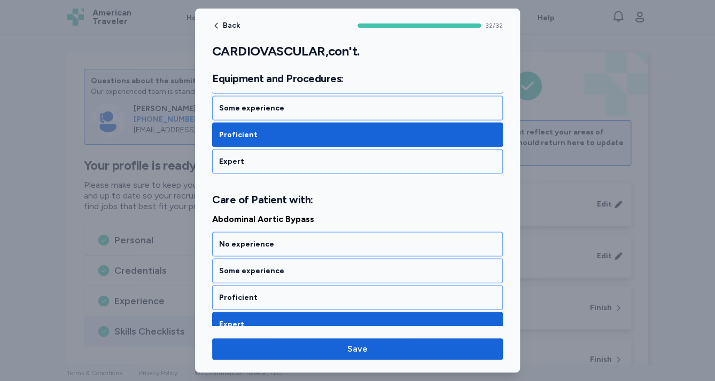
scroll to position [897, 0]
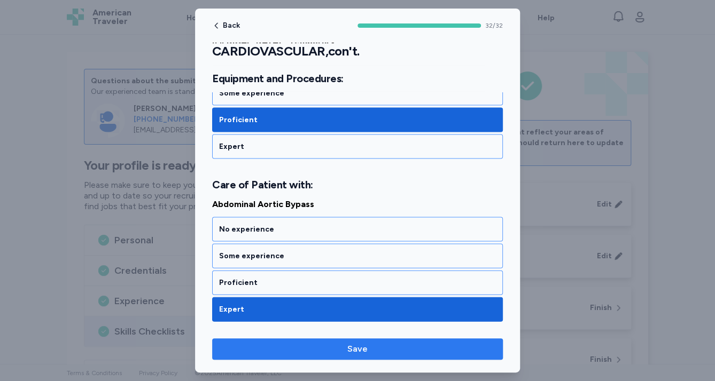
click at [456, 346] on span "Save" at bounding box center [357, 349] width 273 height 13
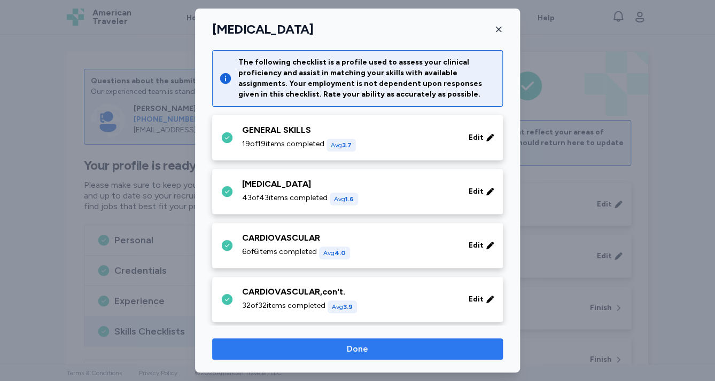
click at [460, 344] on span "Done" at bounding box center [357, 349] width 273 height 13
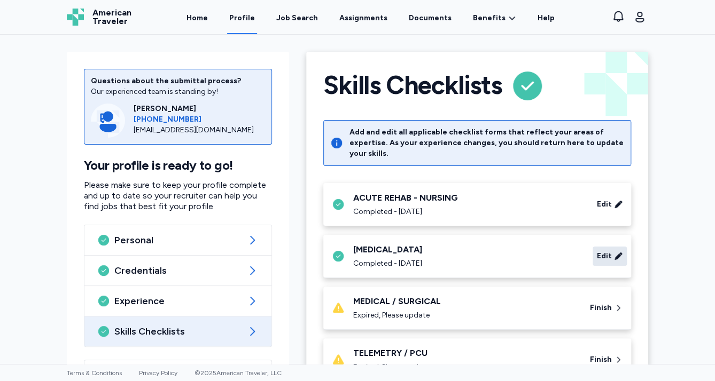
click at [603, 251] on span "Edit" at bounding box center [604, 256] width 15 height 11
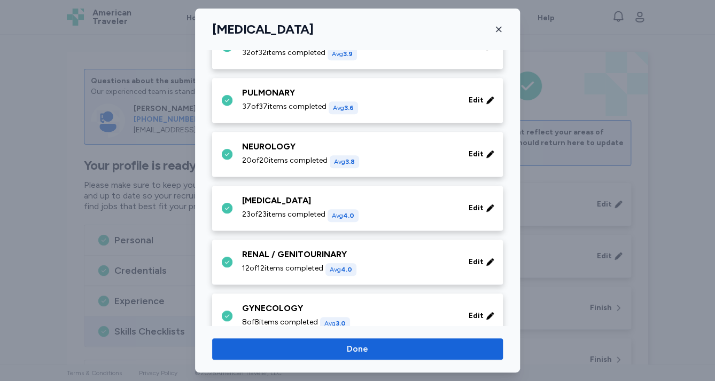
scroll to position [299, 0]
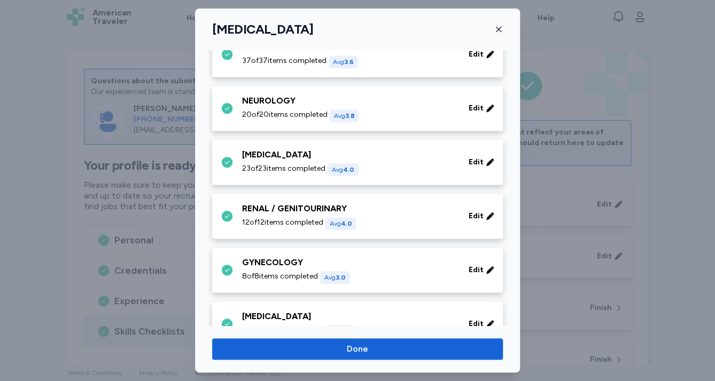
click at [572, 28] on div at bounding box center [357, 190] width 715 height 381
